Goal: Task Accomplishment & Management: Manage account settings

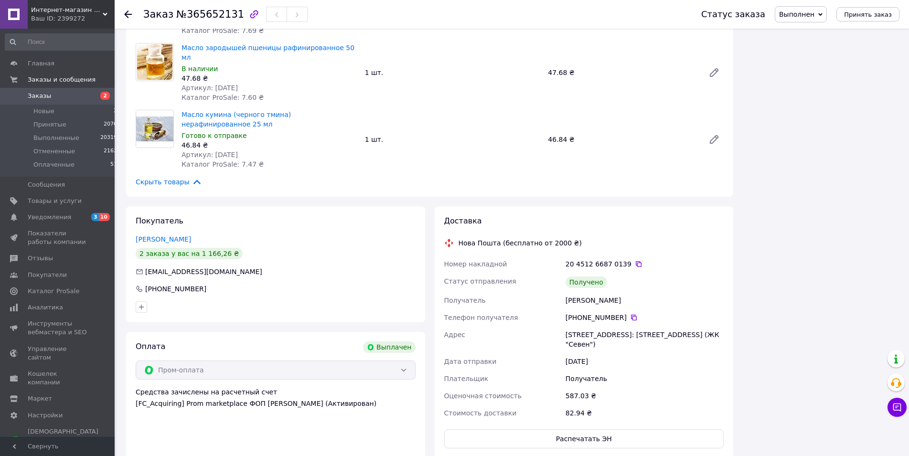
scroll to position [457, 0]
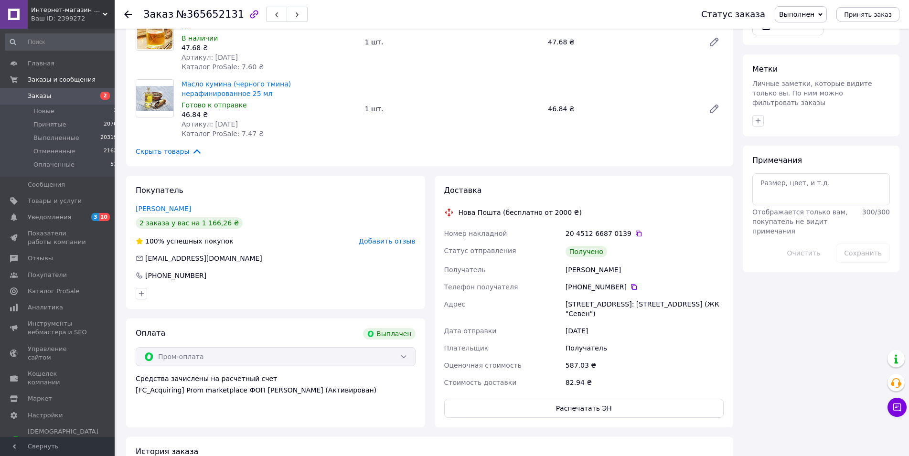
click at [53, 98] on span "Заказы" at bounding box center [58, 96] width 61 height 9
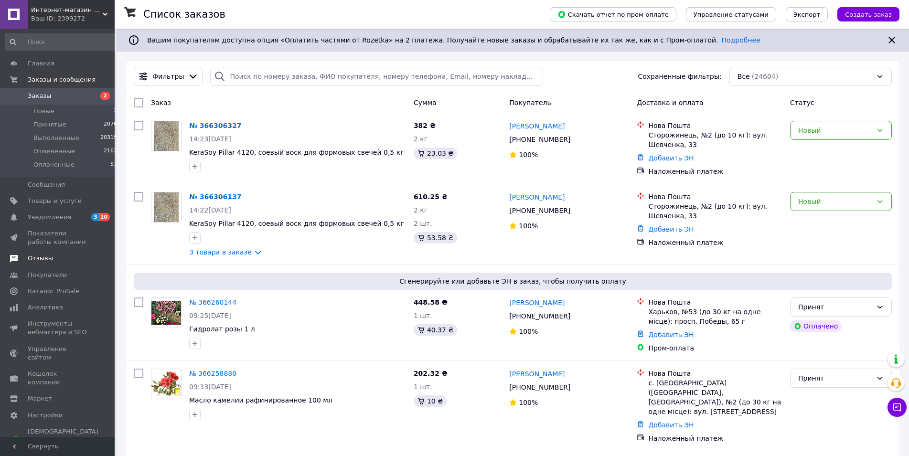
click at [48, 257] on span "Отзывы" at bounding box center [40, 258] width 25 height 9
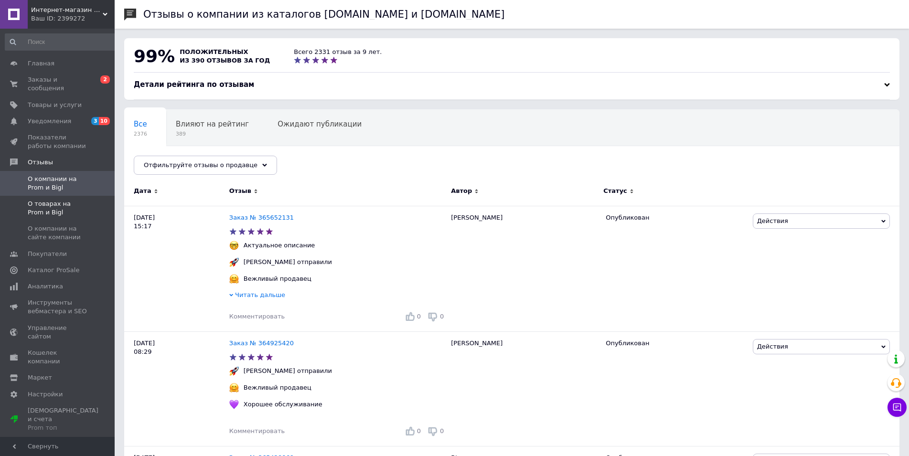
click at [31, 205] on span "О товарах на Prom и Bigl" at bounding box center [58, 208] width 61 height 17
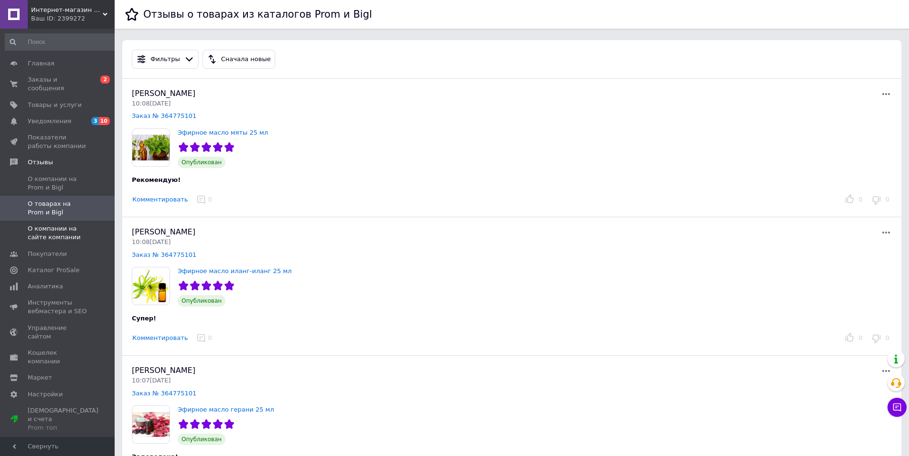
click at [71, 225] on span "О компании на сайте компании" at bounding box center [58, 233] width 61 height 17
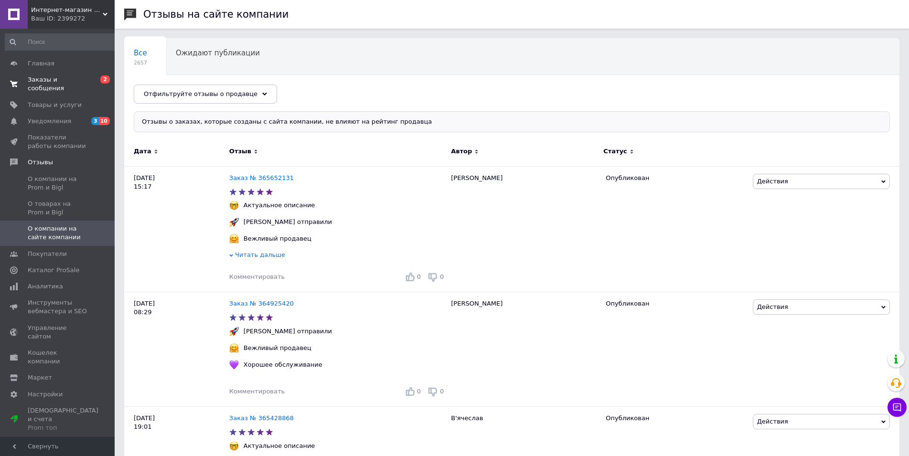
click at [73, 78] on span "Заказы и сообщения" at bounding box center [58, 83] width 61 height 17
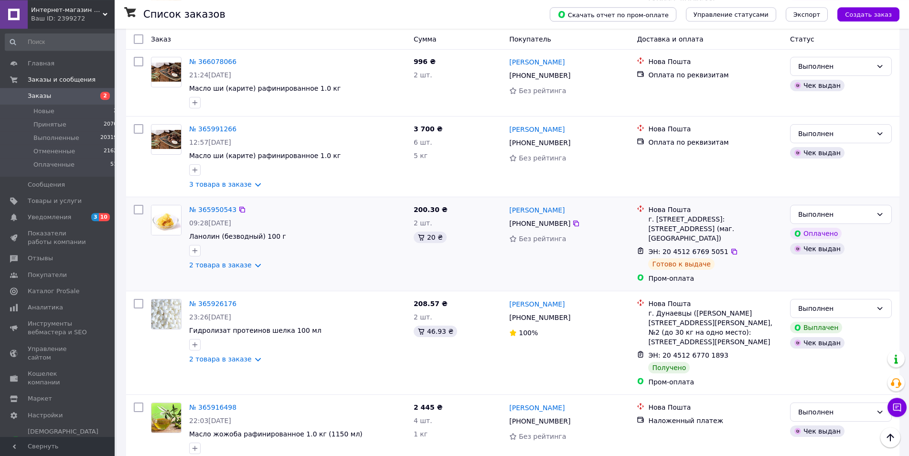
scroll to position [780, 0]
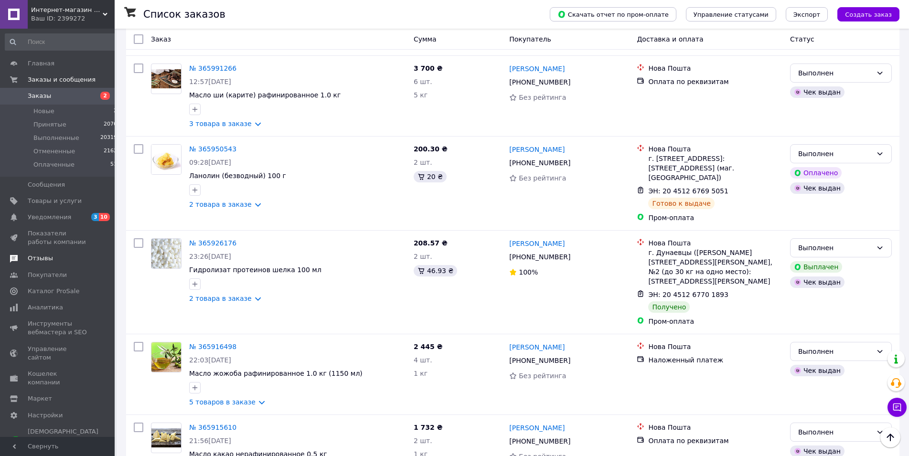
click at [50, 263] on span "Отзывы" at bounding box center [40, 258] width 25 height 9
